Goal: Information Seeking & Learning: Check status

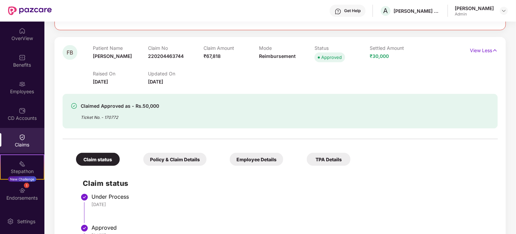
scroll to position [403, 0]
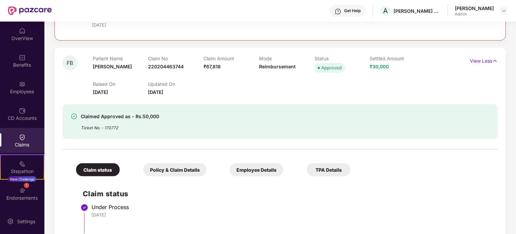
click at [258, 169] on div "Employee Details" at bounding box center [256, 169] width 53 height 13
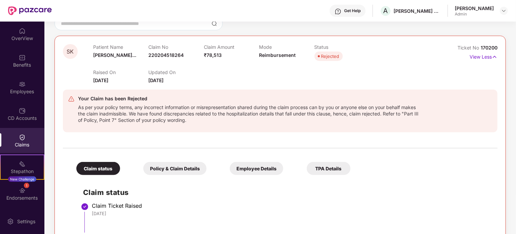
scroll to position [67, 0]
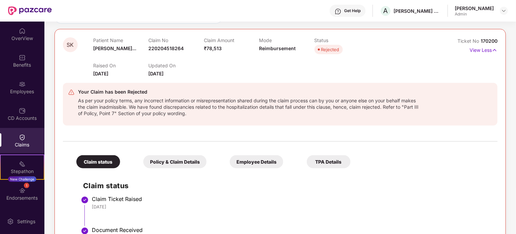
click at [251, 159] on div "Employee Details" at bounding box center [256, 161] width 53 height 13
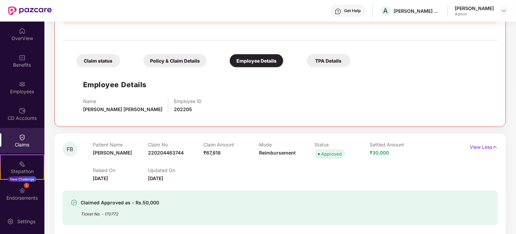
scroll to position [134, 0]
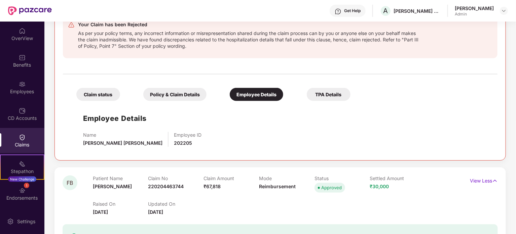
click at [183, 98] on div "Policy & Claim Details" at bounding box center [174, 94] width 63 height 13
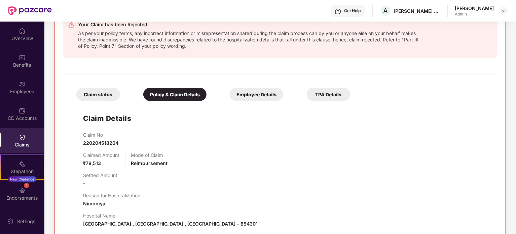
click at [318, 94] on div "TPA Details" at bounding box center [329, 94] width 44 height 13
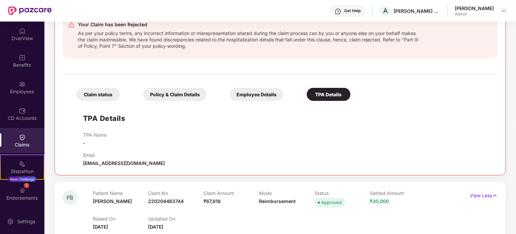
click at [261, 97] on div "Employee Details" at bounding box center [256, 94] width 53 height 13
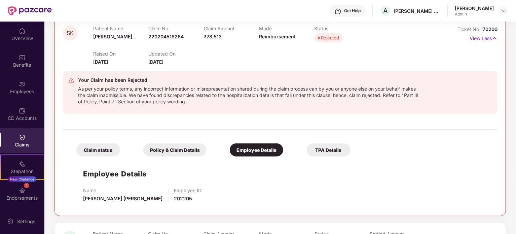
scroll to position [67, 0]
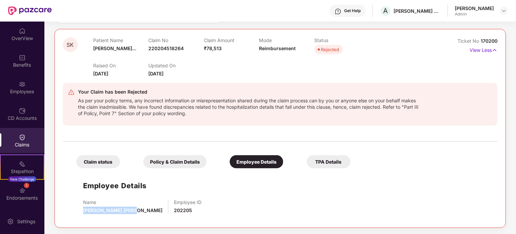
drag, startPoint x: 83, startPoint y: 208, endPoint x: 133, endPoint y: 207, distance: 50.1
click at [133, 207] on div "Name [PERSON_NAME] [PERSON_NAME] Employee ID 202205" at bounding box center [286, 206] width 407 height 15
copy span "[PERSON_NAME] [PERSON_NAME]"
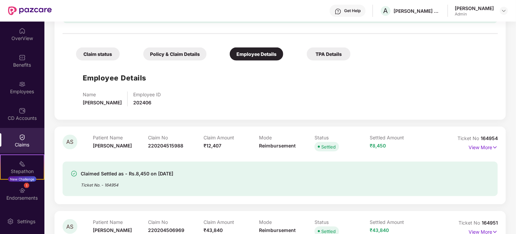
scroll to position [336, 0]
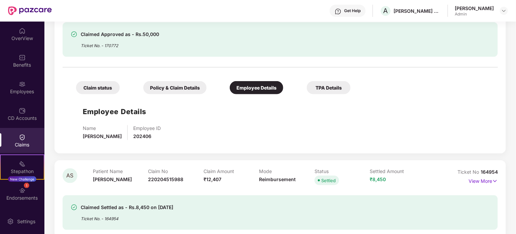
click at [169, 87] on div "Policy & Claim Details" at bounding box center [174, 87] width 63 height 13
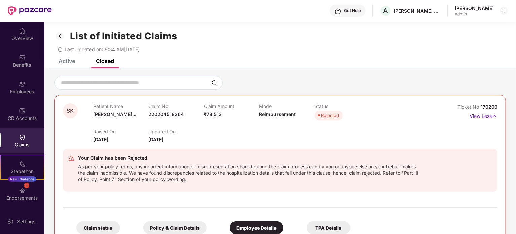
scroll to position [0, 0]
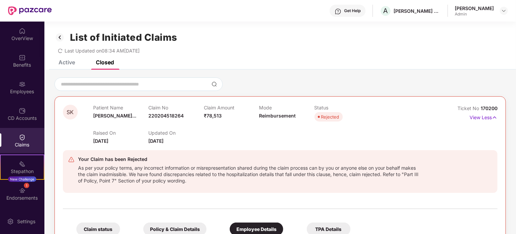
click at [66, 62] on div "Active" at bounding box center [66, 62] width 16 height 7
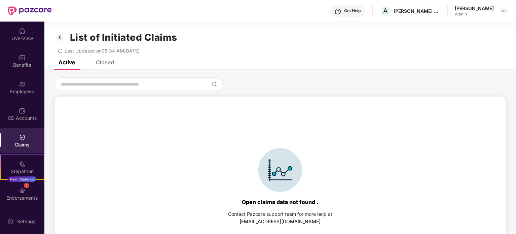
click at [62, 39] on img at bounding box center [59, 37] width 11 height 11
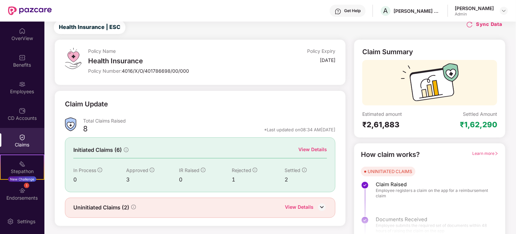
scroll to position [29, 0]
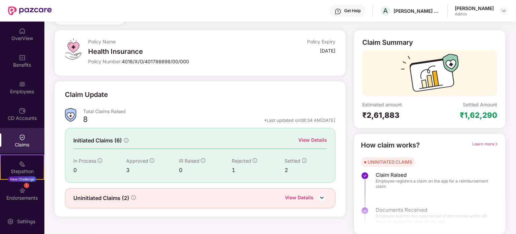
click at [298, 197] on div "View Details" at bounding box center [299, 198] width 29 height 9
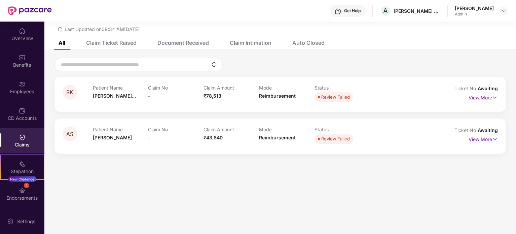
click at [491, 98] on p "View More" at bounding box center [482, 96] width 29 height 9
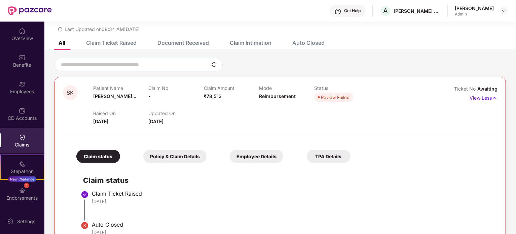
click at [265, 155] on div "Employee Details" at bounding box center [256, 156] width 53 height 13
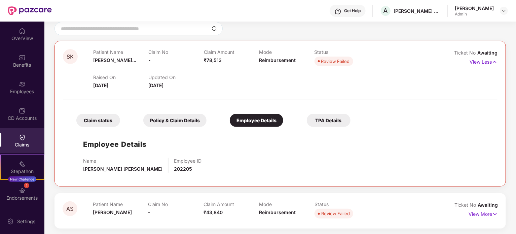
scroll to position [58, 0]
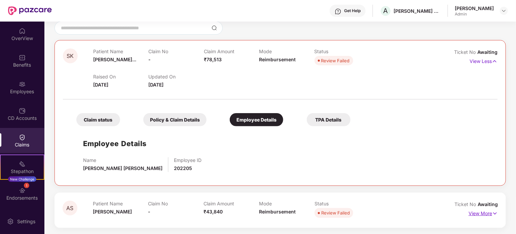
click at [485, 211] on p "View More" at bounding box center [482, 212] width 29 height 9
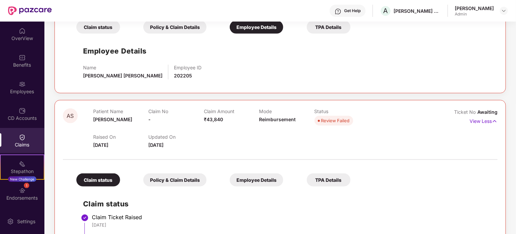
scroll to position [194, 0]
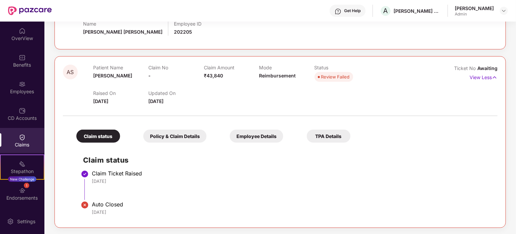
click at [256, 136] on div "Employee Details" at bounding box center [256, 135] width 53 height 13
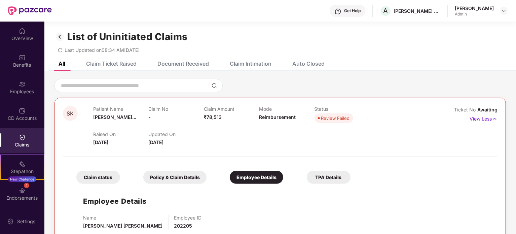
scroll to position [0, 0]
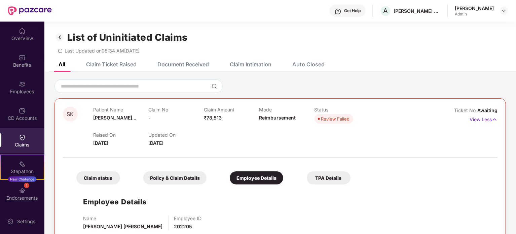
click at [121, 63] on div "Claim Ticket Raised" at bounding box center [111, 64] width 50 height 7
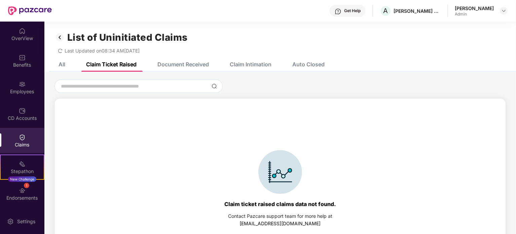
click at [181, 64] on div "Document Received" at bounding box center [182, 64] width 51 height 7
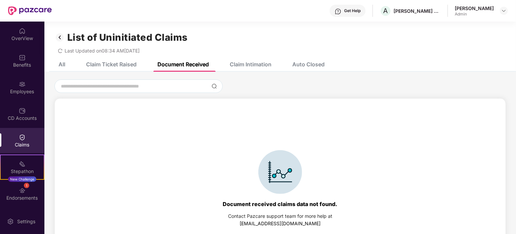
click at [245, 66] on div "Claim Intimation" at bounding box center [251, 64] width 42 height 7
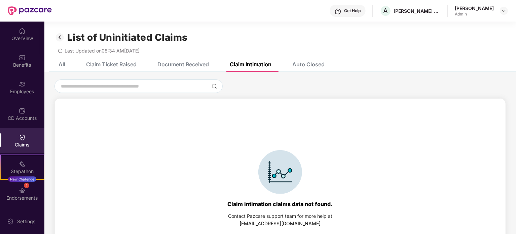
click at [320, 65] on div "Auto Closed" at bounding box center [308, 64] width 32 height 7
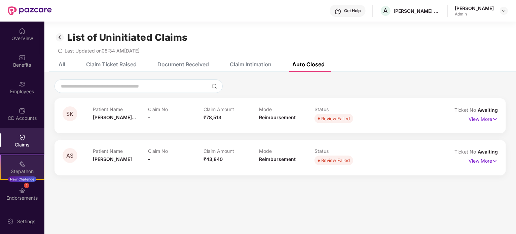
scroll to position [26, 0]
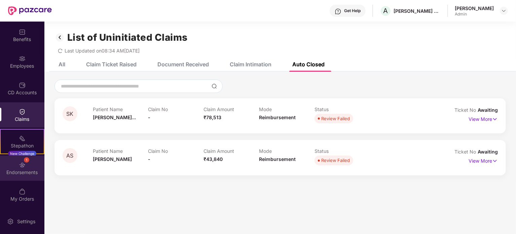
click at [26, 164] on div "1 Endorsements" at bounding box center [22, 167] width 44 height 25
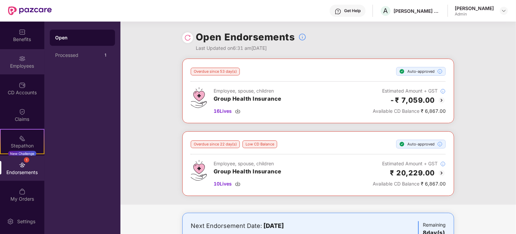
click at [21, 63] on div "Employees" at bounding box center [22, 66] width 44 height 7
